Goal: Information Seeking & Learning: Learn about a topic

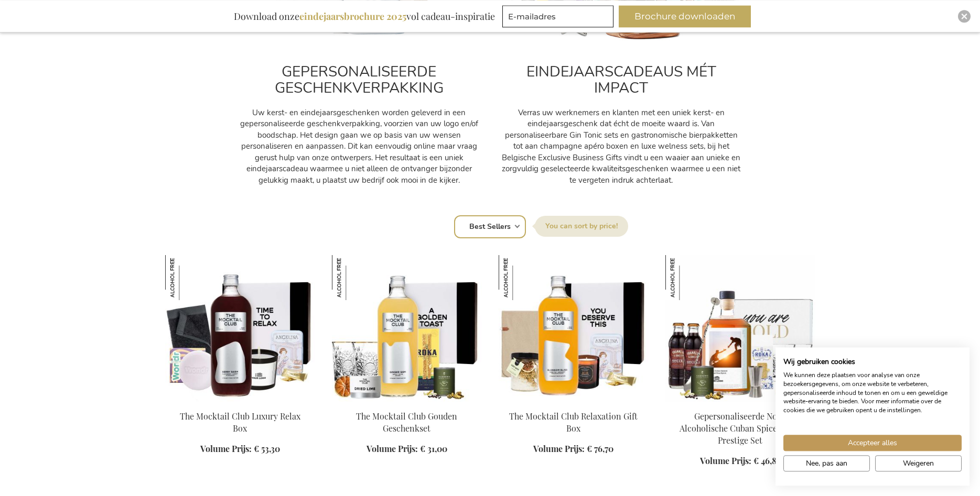
scroll to position [535, 0]
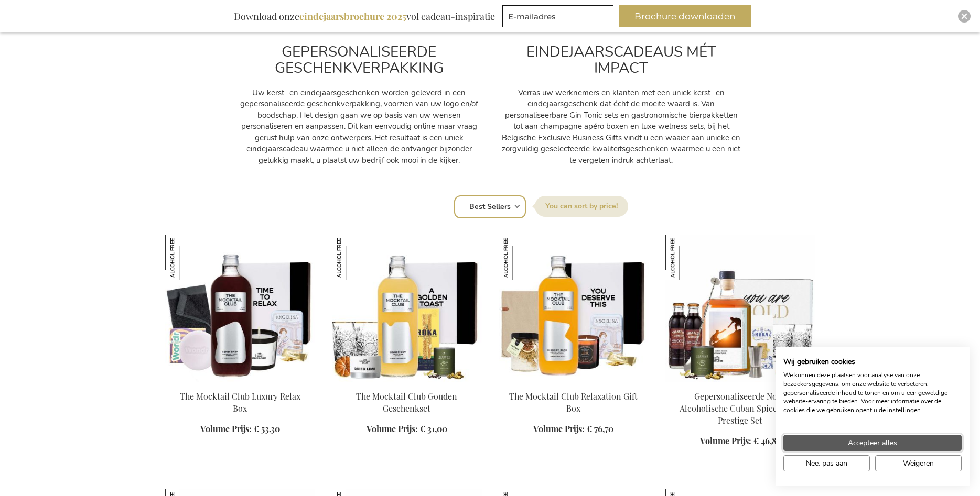
click at [876, 445] on span "Accepteer alles" at bounding box center [871, 443] width 49 height 11
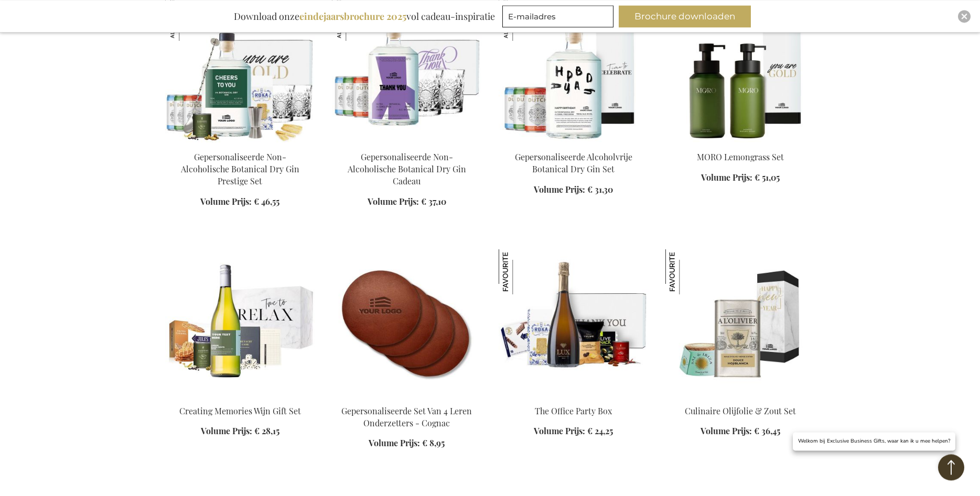
scroll to position [1283, 0]
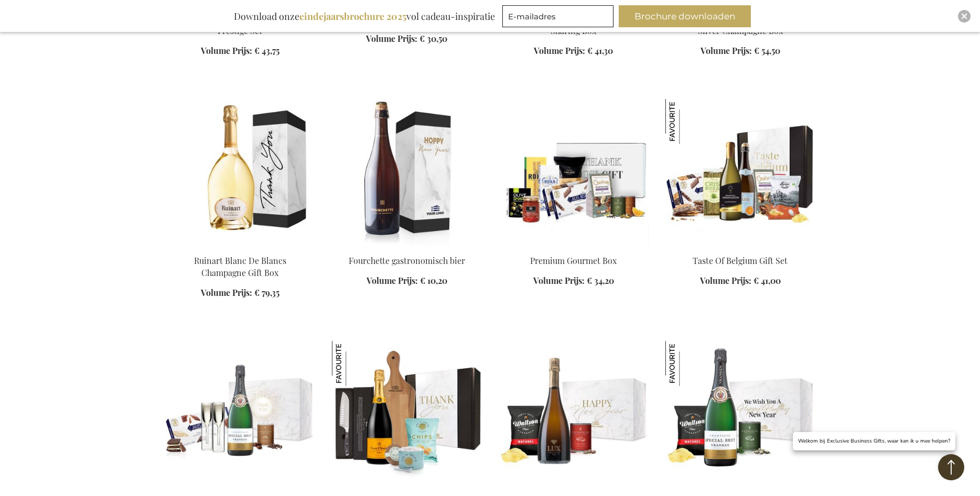
scroll to position [1924, 0]
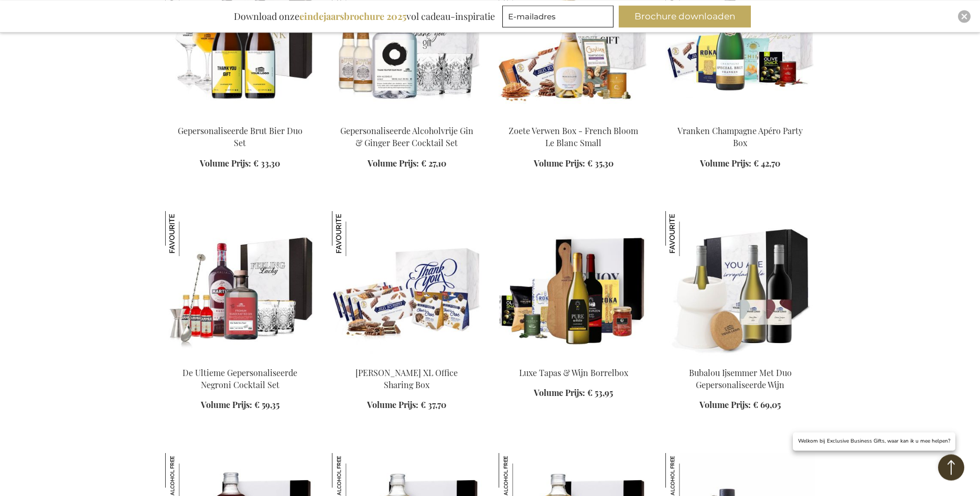
scroll to position [2780, 0]
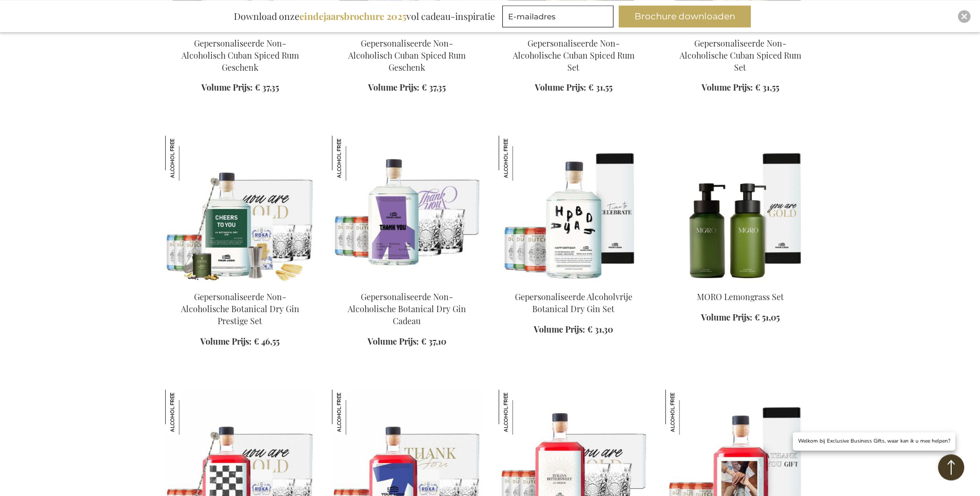
scroll to position [3689, 0]
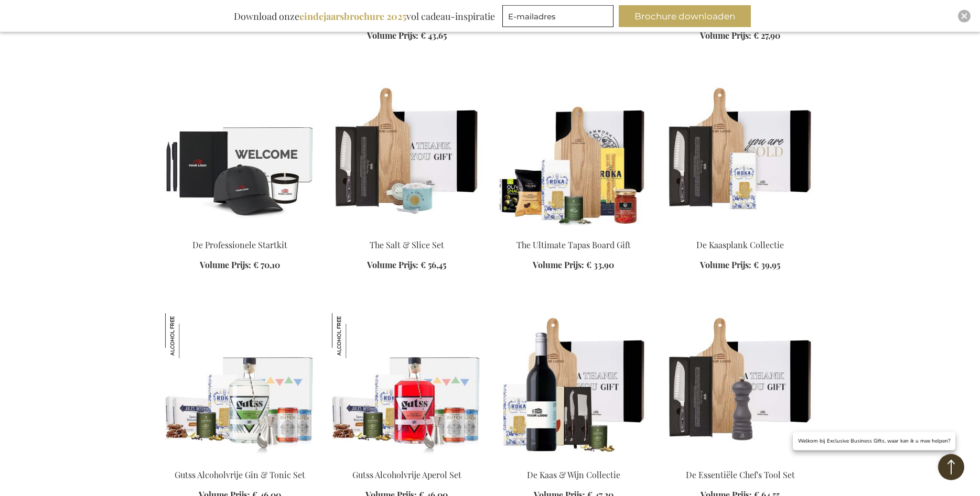
scroll to position [4437, 0]
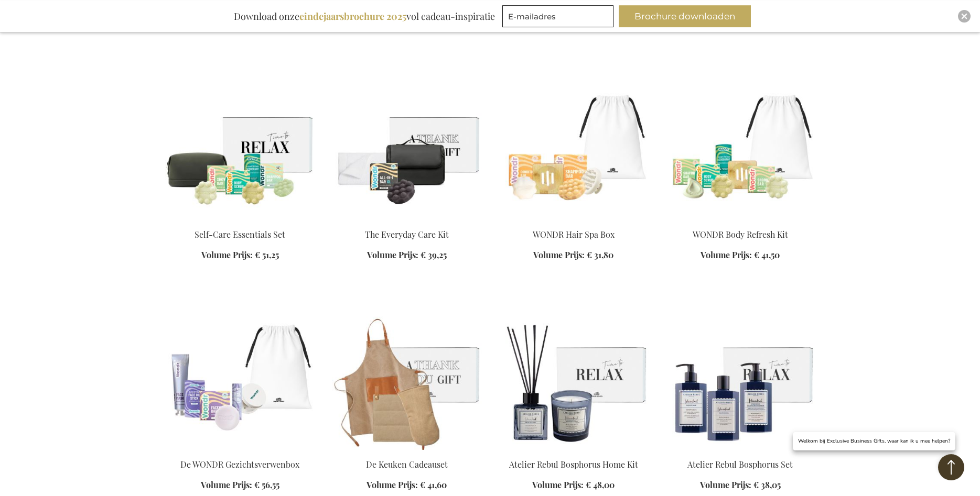
scroll to position [5132, 0]
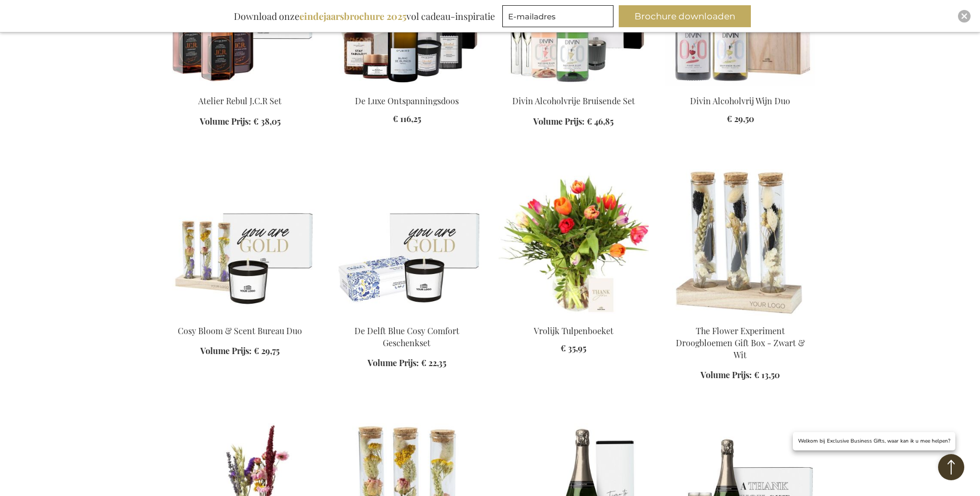
scroll to position [5827, 0]
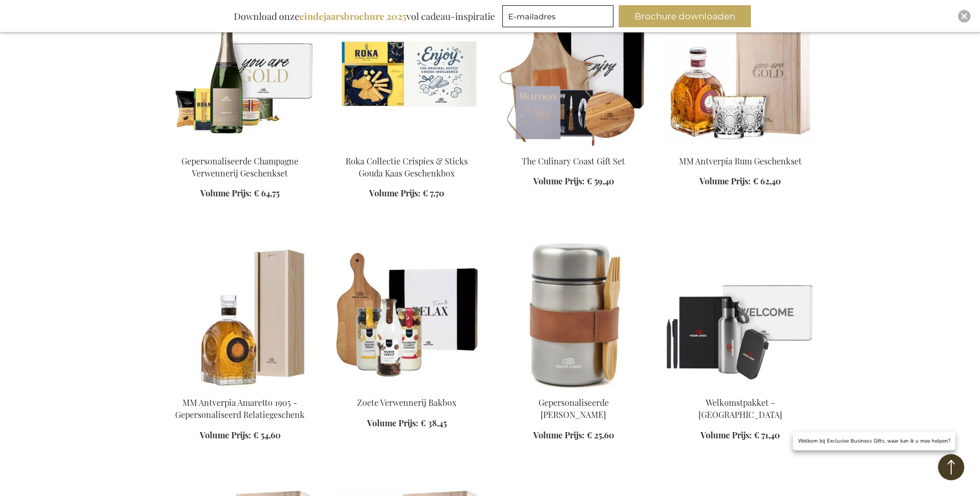
scroll to position [6575, 0]
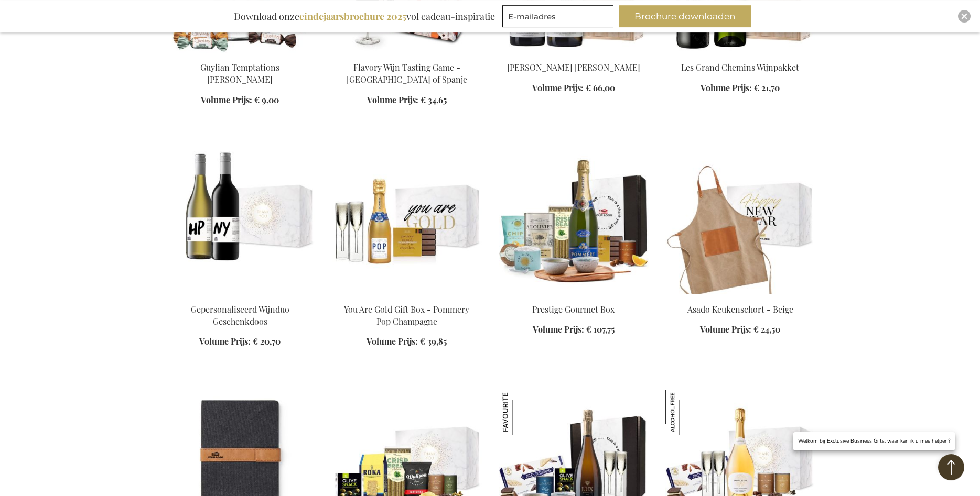
scroll to position [7270, 0]
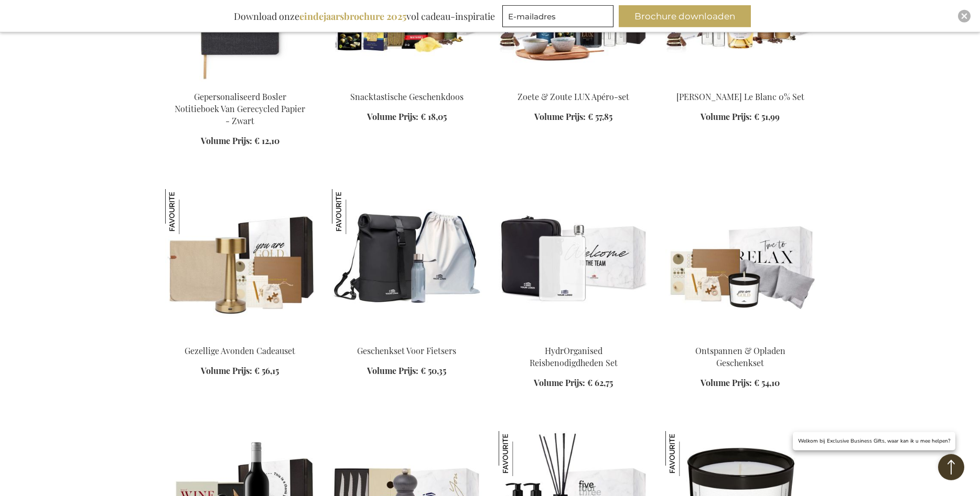
scroll to position [7644, 0]
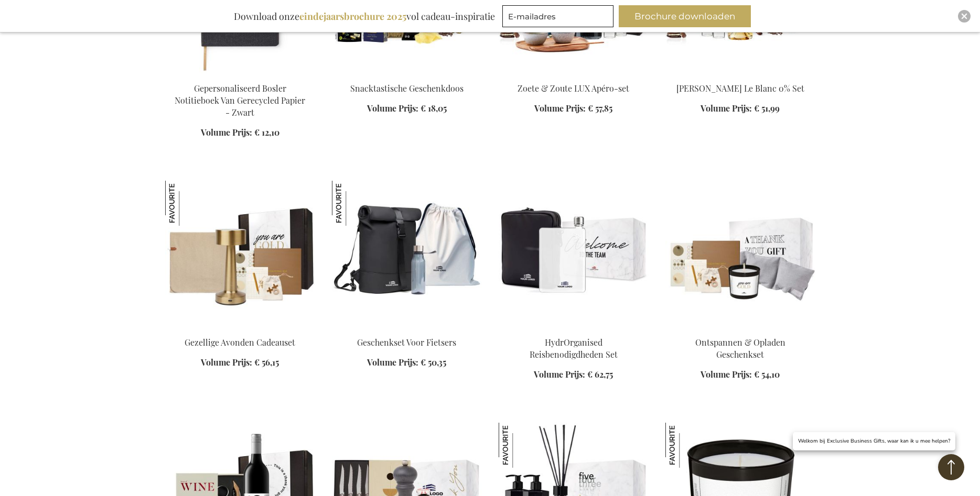
click at [767, 251] on img at bounding box center [740, 254] width 150 height 147
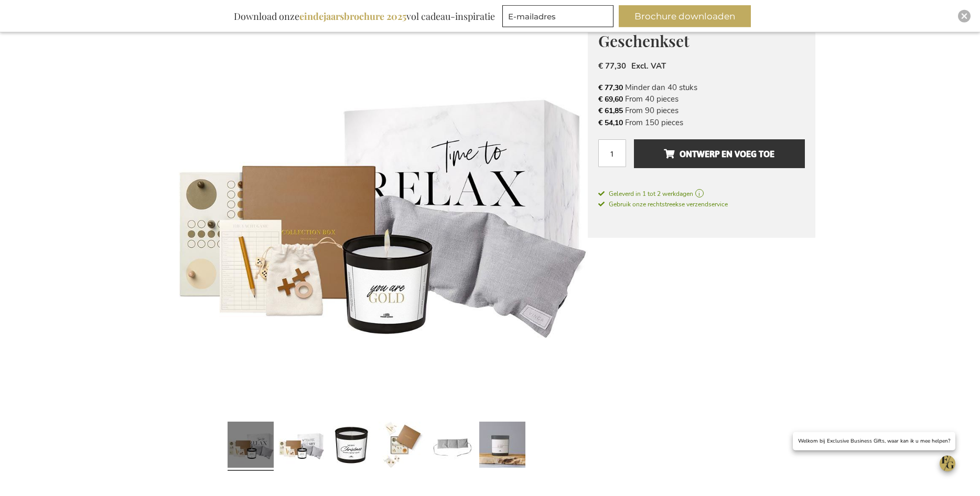
scroll to position [53, 0]
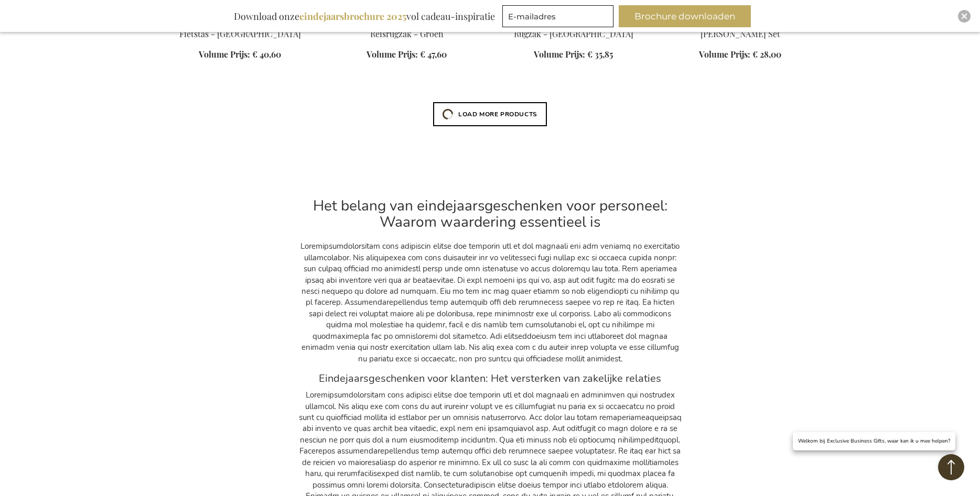
scroll to position [4197, 0]
